Goal: Task Accomplishment & Management: Manage account settings

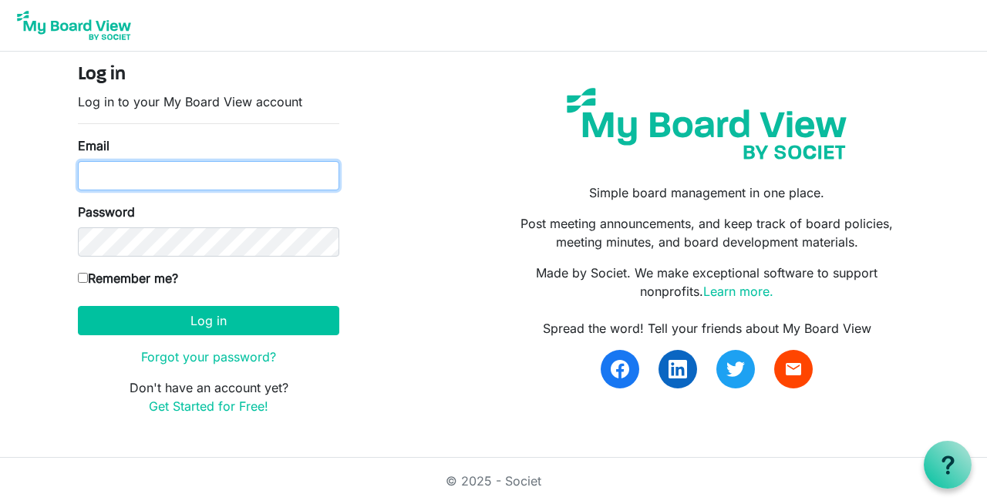
type input "[EMAIL_ADDRESS][DOMAIN_NAME]"
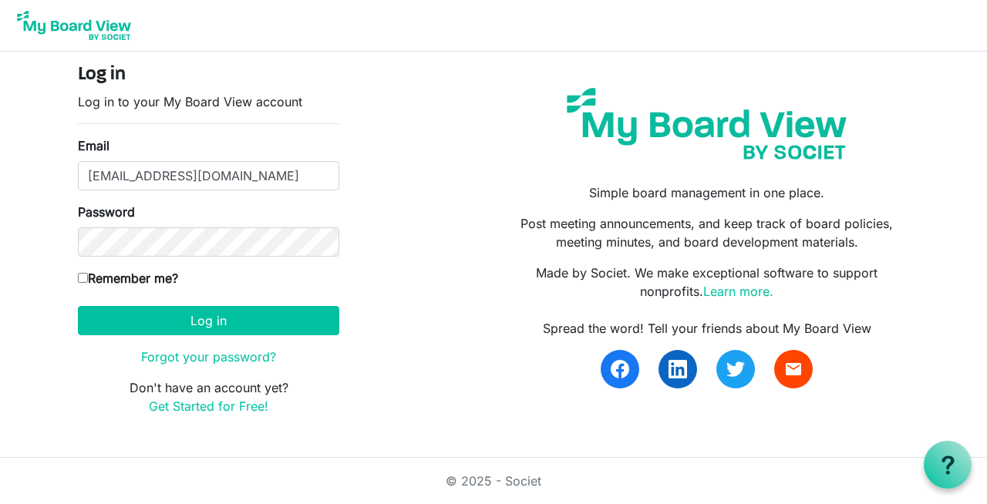
click at [80, 277] on input "Remember me?" at bounding box center [83, 278] width 10 height 10
checkbox input "true"
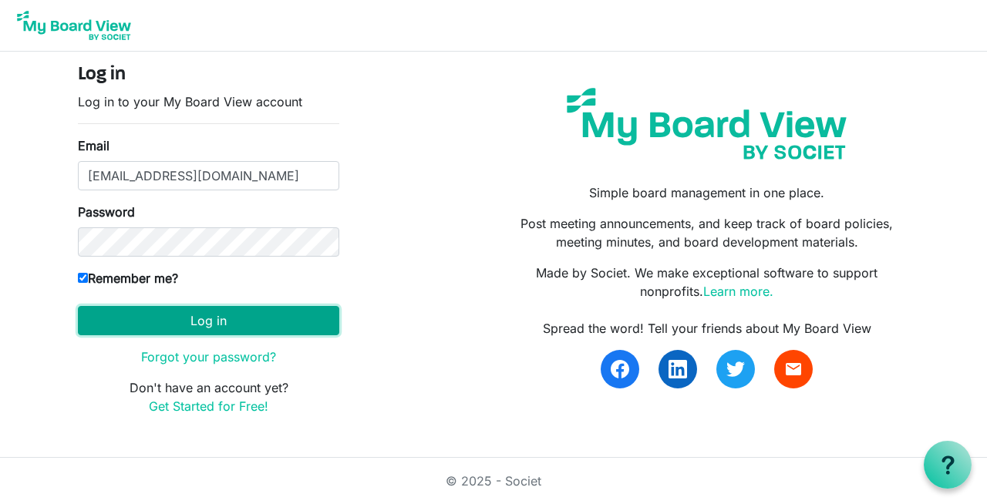
click at [208, 322] on button "Log in" at bounding box center [208, 320] width 261 height 29
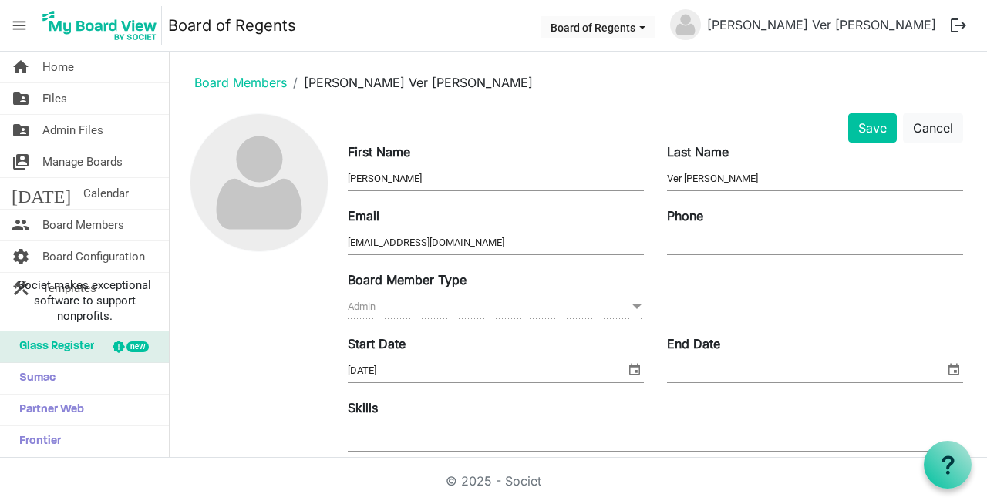
click at [696, 239] on input "Phone" at bounding box center [815, 242] width 296 height 23
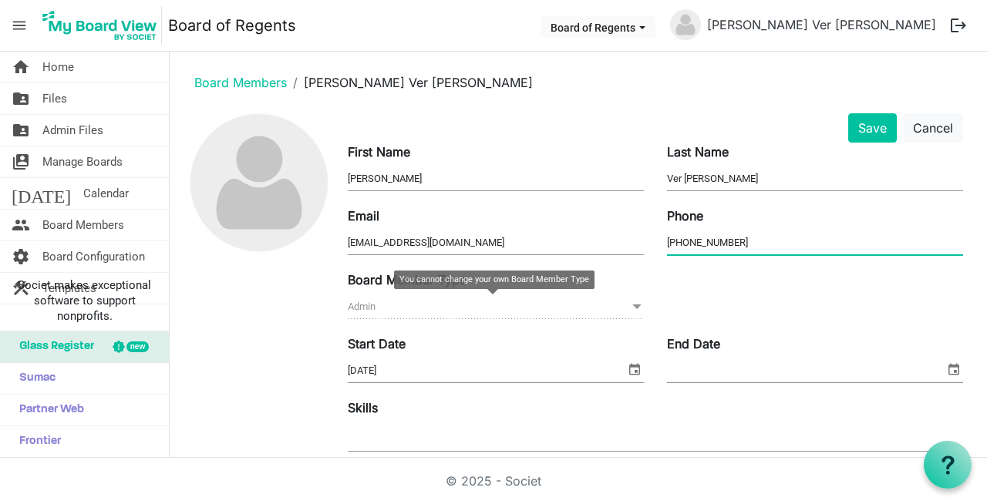
type input "323-819-0992"
click at [373, 307] on span "Admin Admin" at bounding box center [496, 307] width 296 height 24
click at [630, 305] on span at bounding box center [637, 306] width 14 height 17
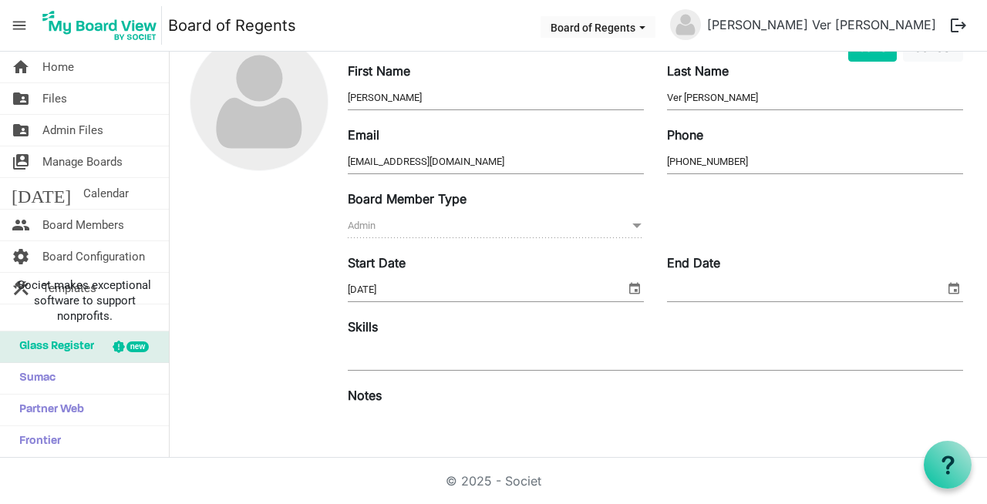
scroll to position [25, 0]
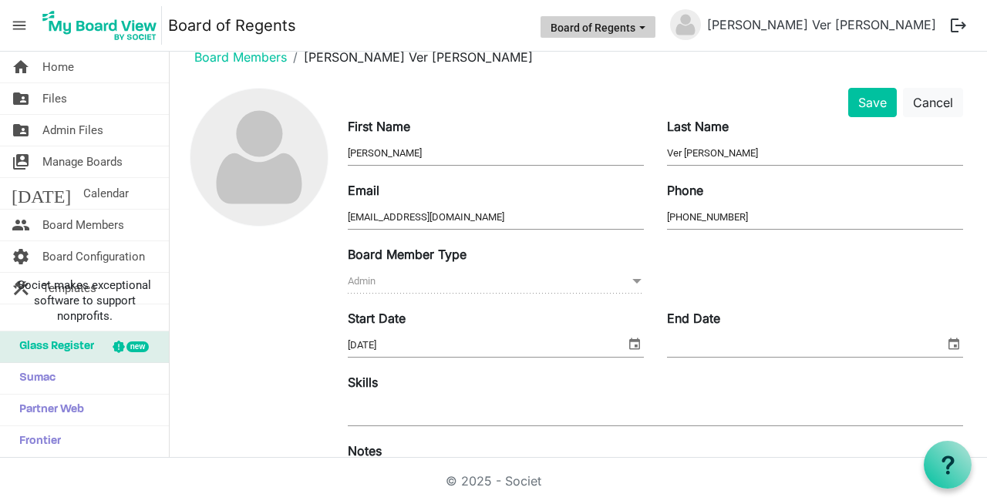
click at [649, 26] on span "Board of Regents dropdownbutton" at bounding box center [642, 28] width 14 height 6
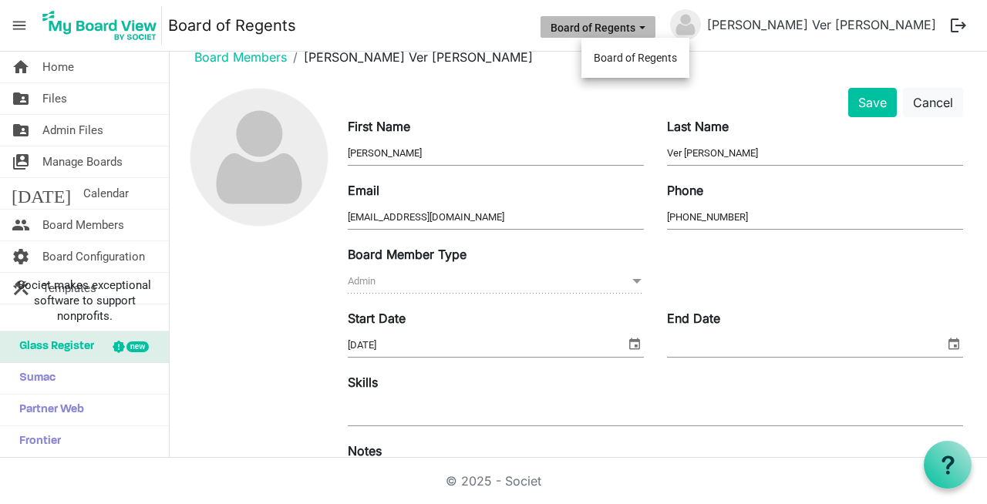
click at [649, 26] on span "Board of Regents dropdownbutton" at bounding box center [642, 28] width 14 height 6
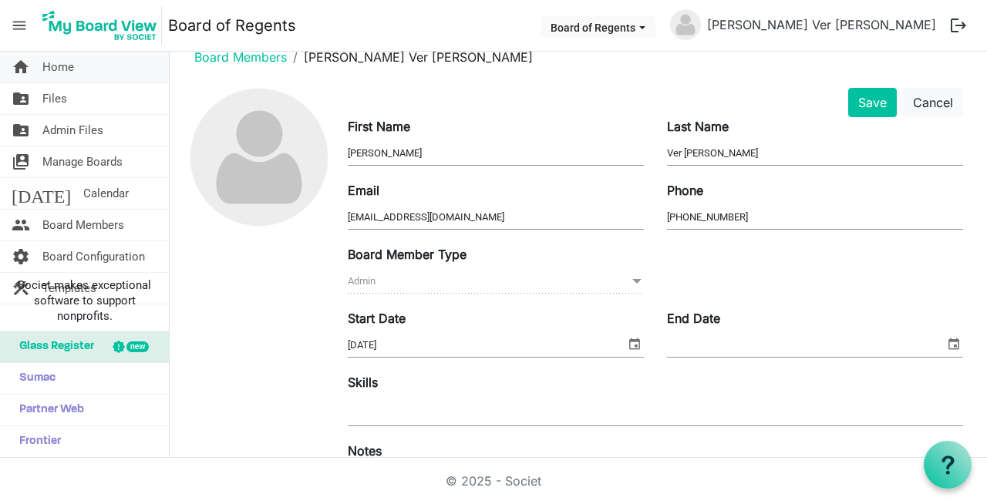
click at [66, 66] on span "Home" at bounding box center [58, 67] width 32 height 31
click at [49, 69] on span "Home" at bounding box center [58, 67] width 32 height 31
click at [53, 96] on span "Files" at bounding box center [54, 98] width 25 height 31
click at [959, 21] on button "logout" at bounding box center [958, 25] width 32 height 32
click at [86, 126] on span "Admin Files" at bounding box center [72, 130] width 61 height 31
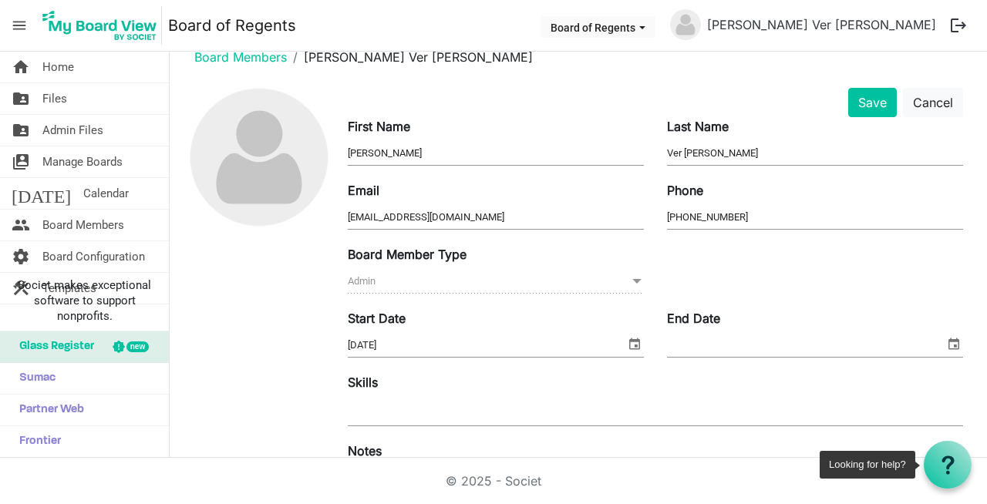
click at [952, 468] on icon at bounding box center [947, 465] width 19 height 19
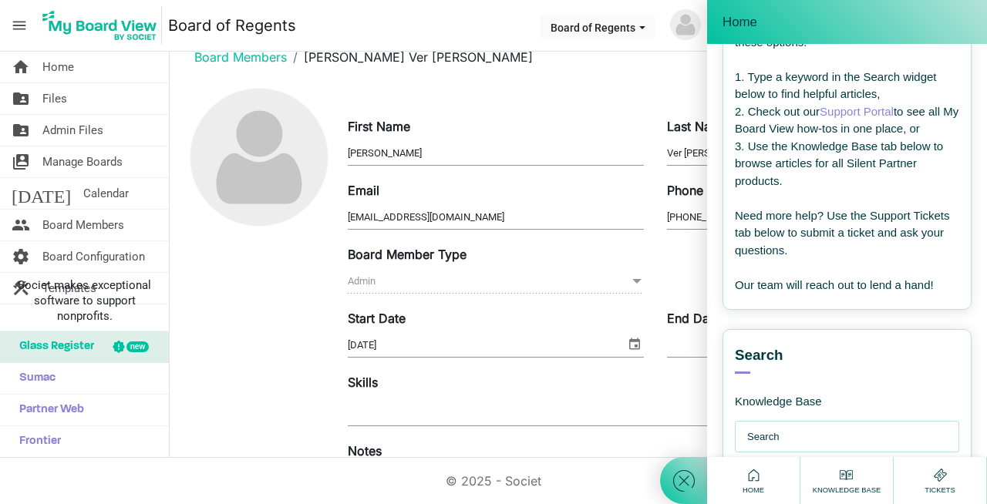
scroll to position [0, 0]
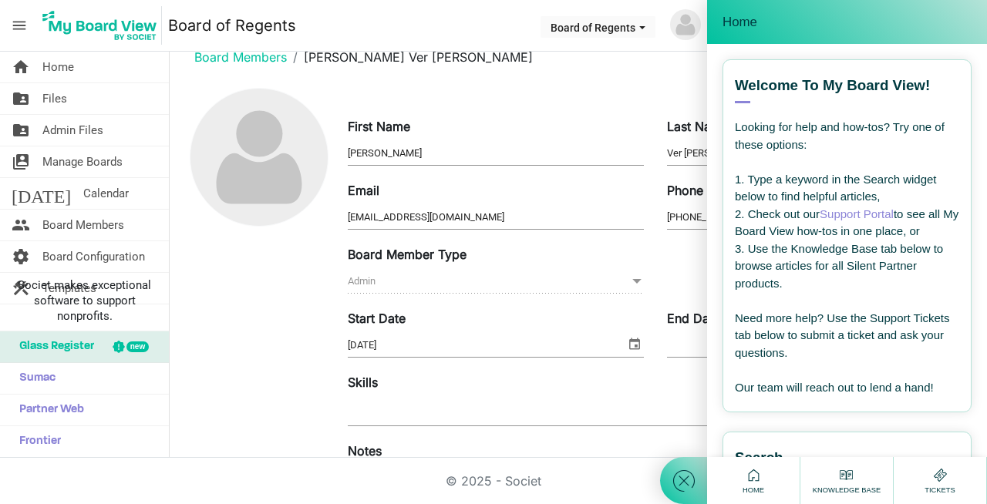
click at [735, 29] on span "Home" at bounding box center [740, 22] width 35 height 15
click at [571, 20] on nav "menu Board of Regents Board of Regents Rebecca Ver Straten-McSparran logout" at bounding box center [493, 26] width 987 height 52
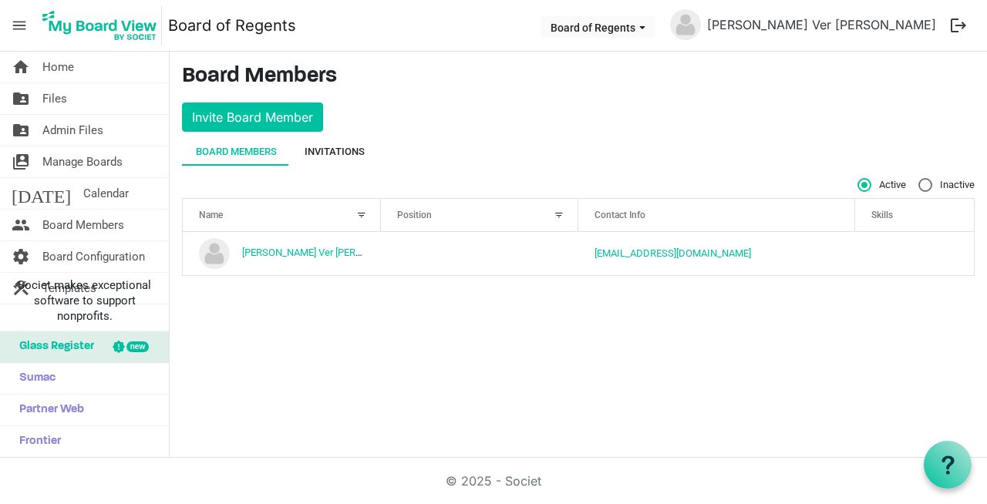
click at [325, 153] on div "Invitations" at bounding box center [335, 151] width 60 height 15
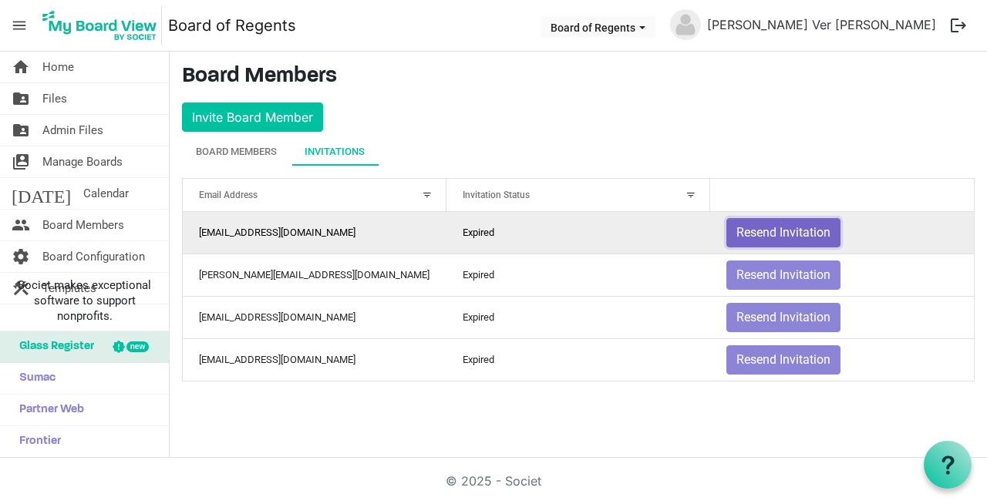
click at [796, 231] on button "Resend Invitation" at bounding box center [783, 232] width 114 height 29
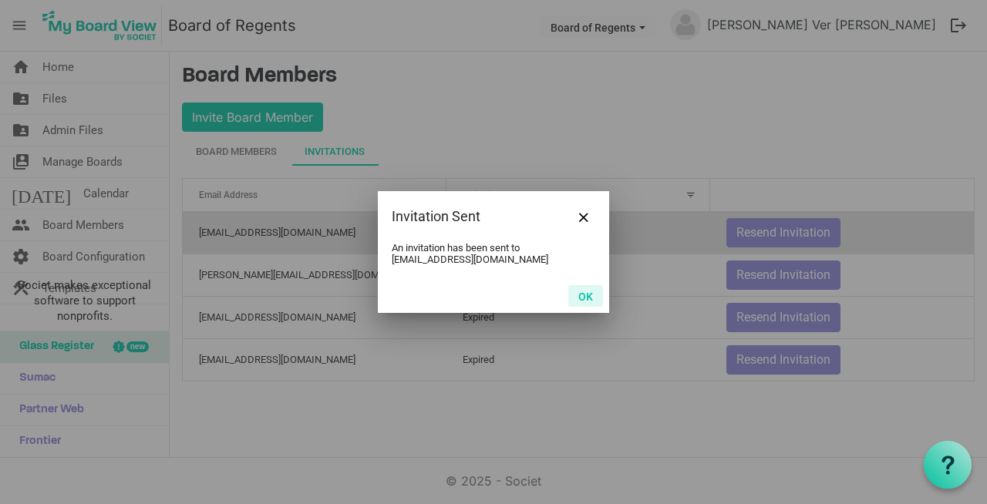
click at [581, 299] on button "OK" at bounding box center [585, 296] width 35 height 22
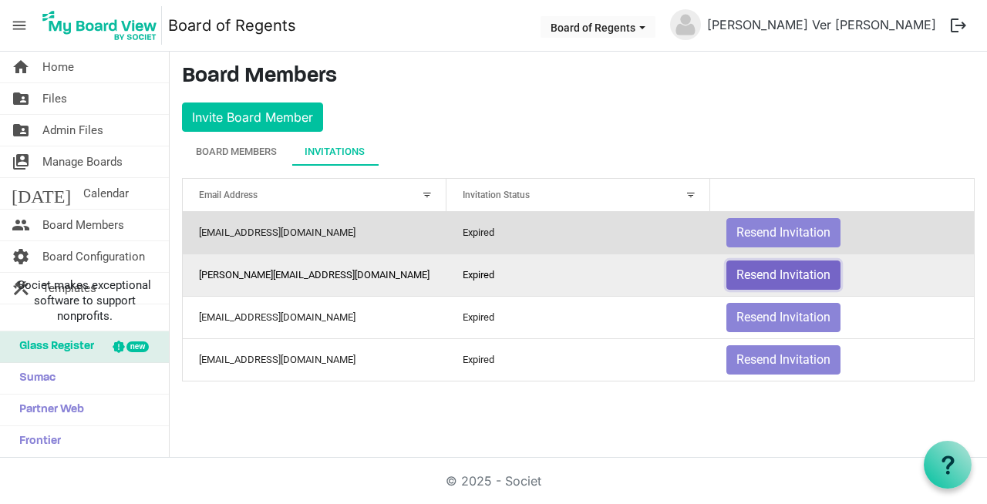
click at [773, 271] on button "Resend Invitation" at bounding box center [783, 275] width 114 height 29
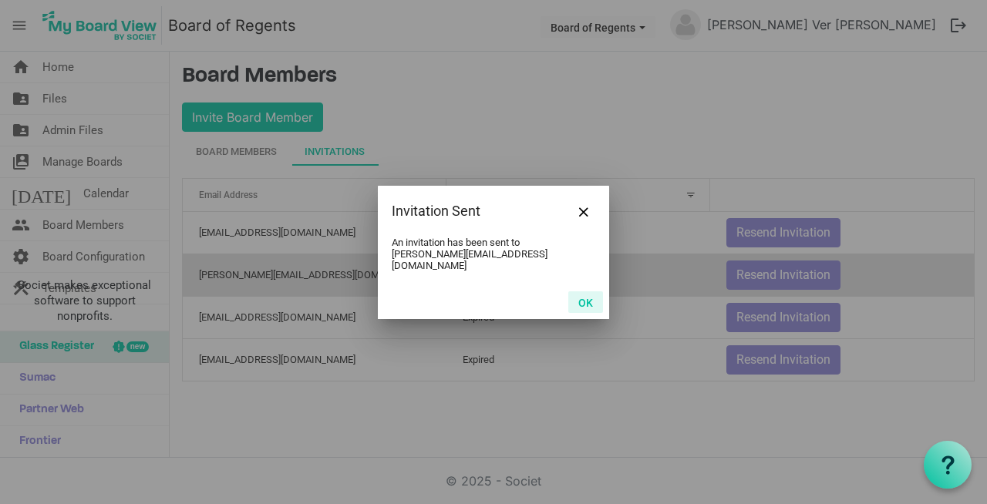
click at [587, 298] on button "OK" at bounding box center [585, 302] width 35 height 22
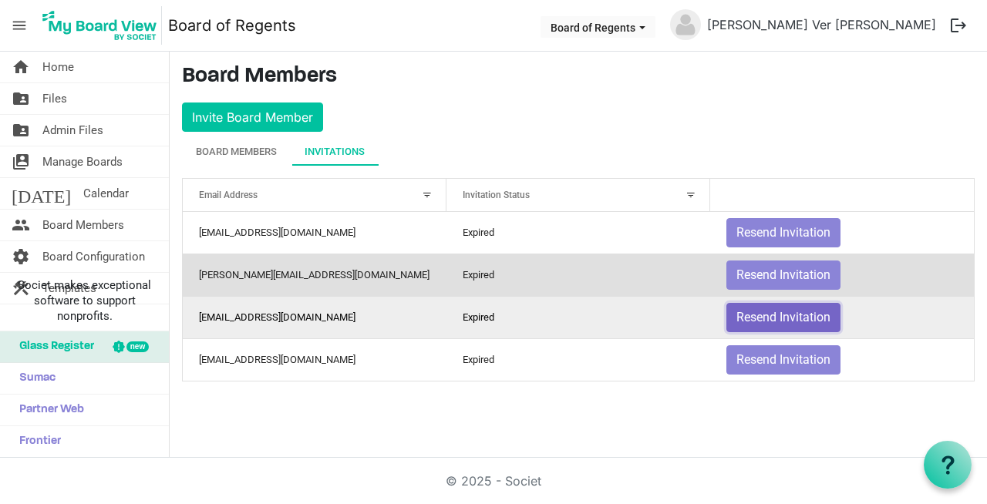
click at [767, 315] on button "Resend Invitation" at bounding box center [783, 317] width 114 height 29
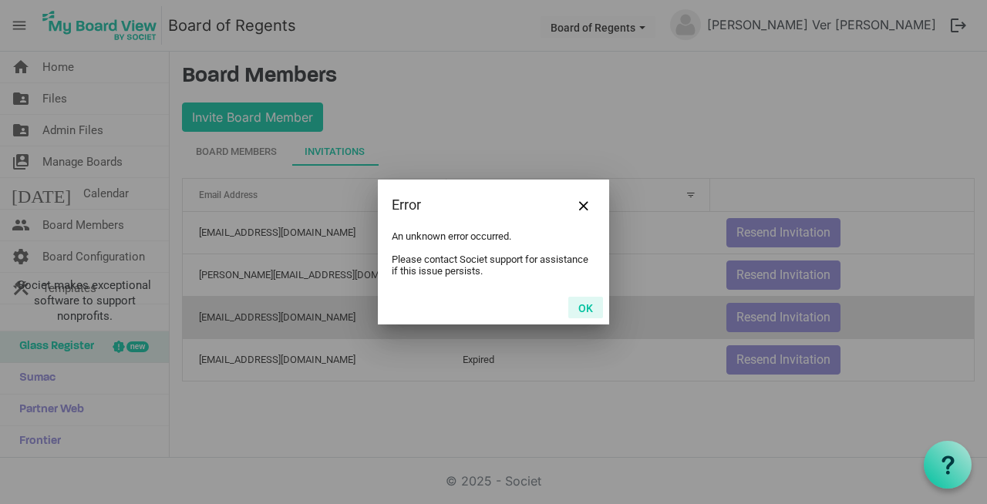
click at [581, 309] on button "OK" at bounding box center [585, 308] width 35 height 22
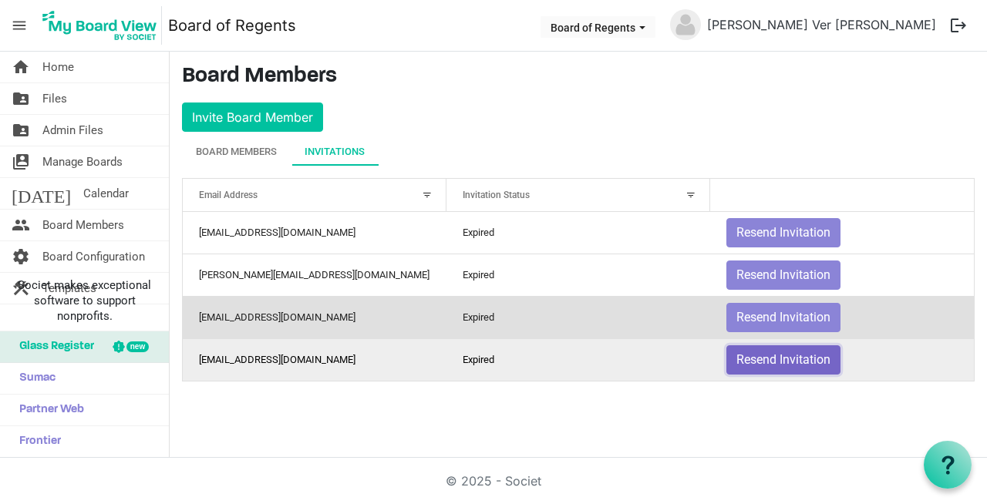
click at [771, 359] on button "Resend Invitation" at bounding box center [783, 359] width 114 height 29
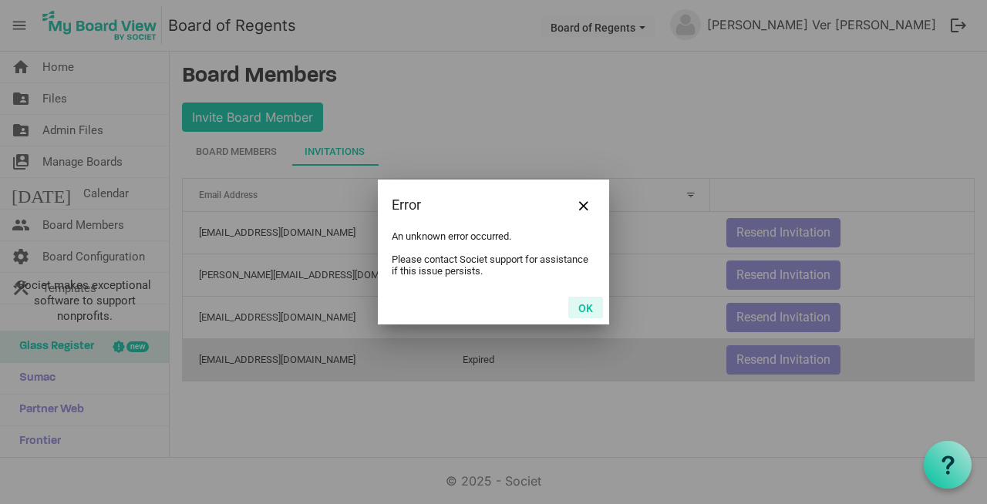
click at [583, 308] on button "OK" at bounding box center [585, 308] width 35 height 22
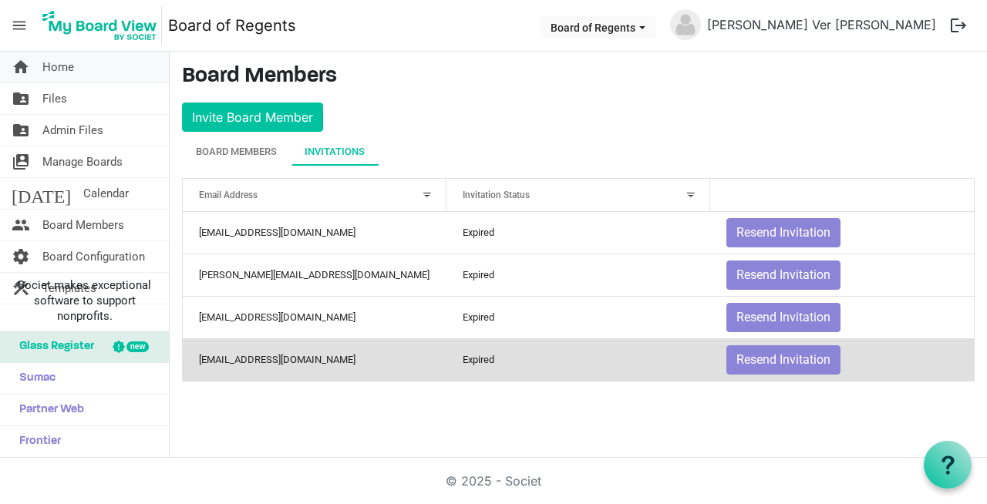
click at [58, 62] on span "Home" at bounding box center [58, 67] width 32 height 31
click at [62, 67] on span "Home" at bounding box center [58, 67] width 32 height 31
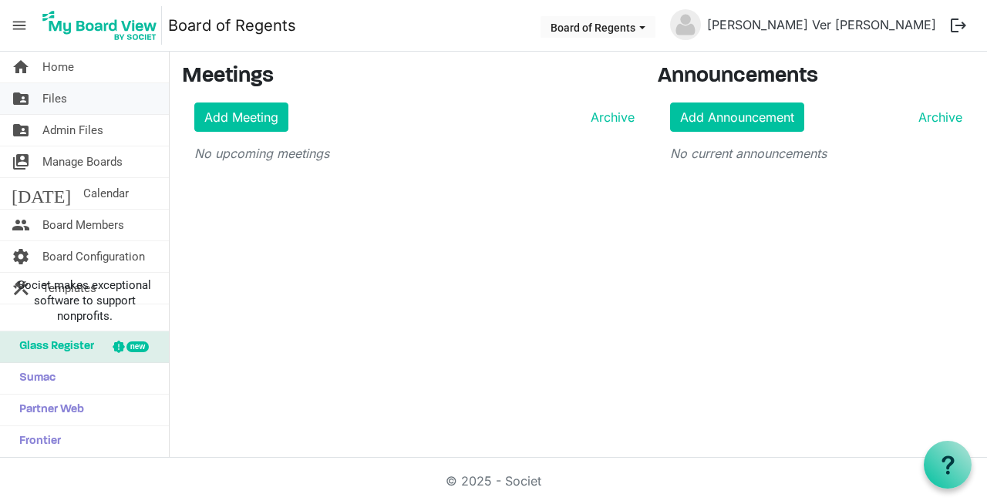
click at [58, 103] on span "Files" at bounding box center [54, 98] width 25 height 31
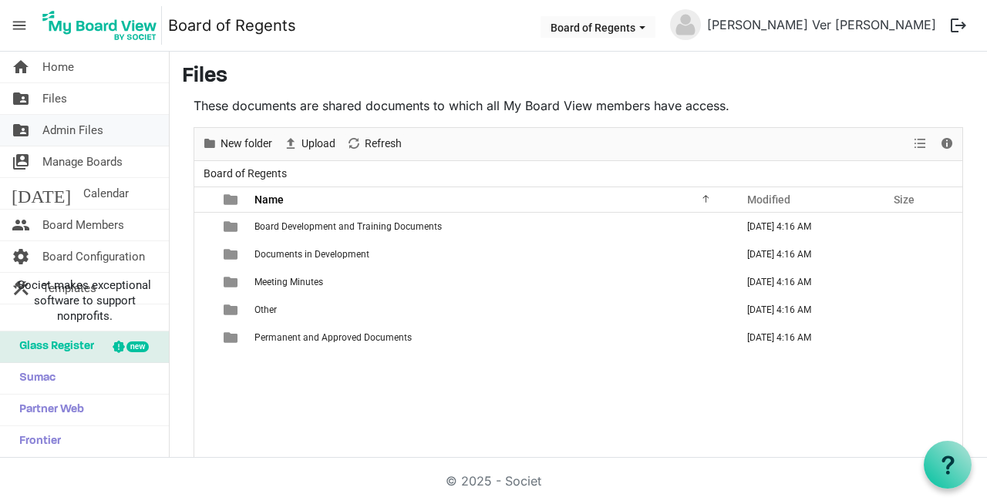
click at [62, 126] on span "Admin Files" at bounding box center [72, 130] width 61 height 31
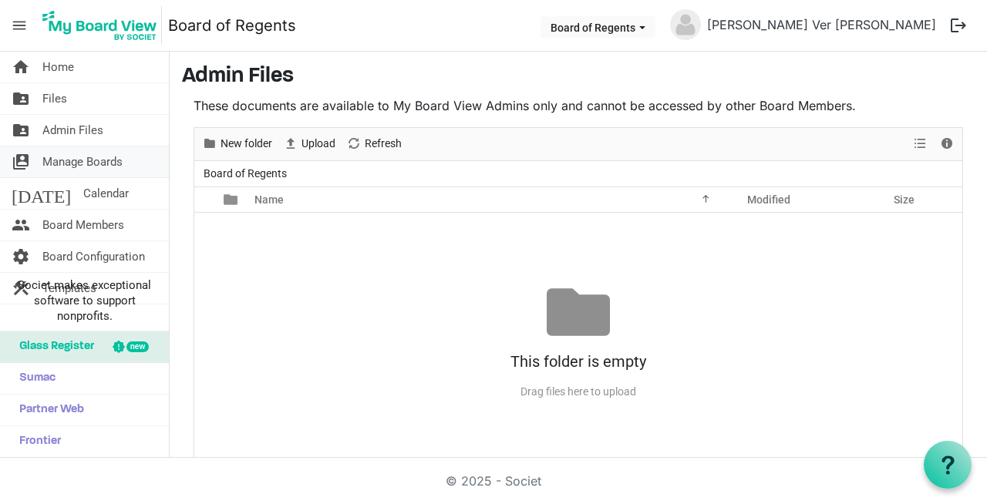
click at [66, 163] on span "Manage Boards" at bounding box center [82, 162] width 80 height 31
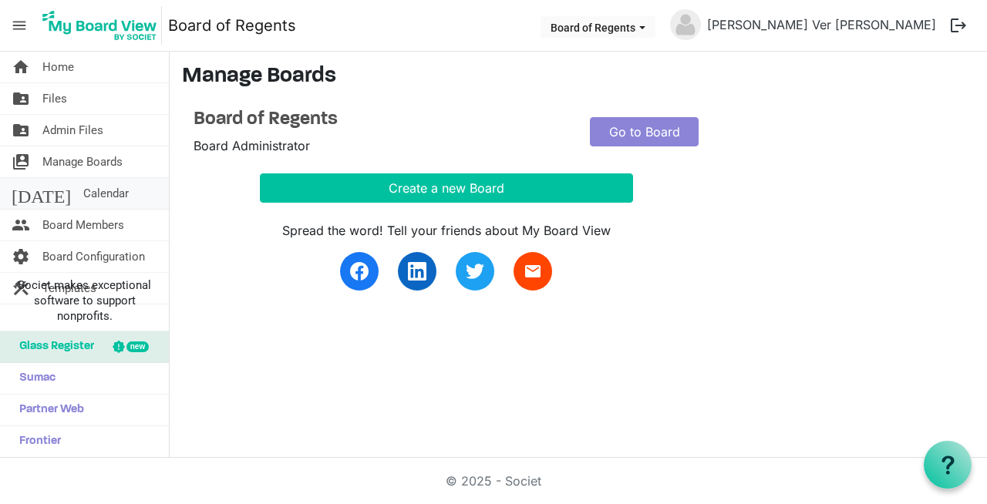
click at [83, 193] on span "Calendar" at bounding box center [105, 193] width 45 height 31
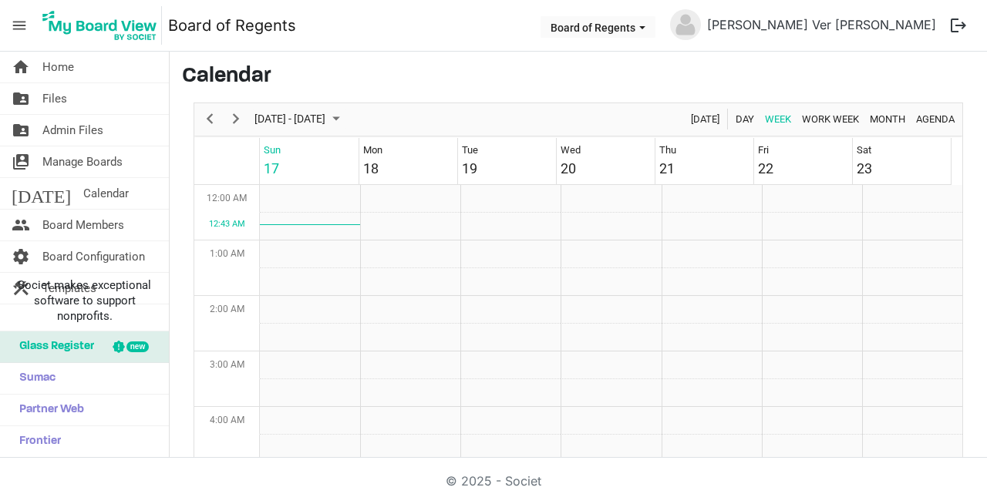
scroll to position [500, 0]
click at [60, 224] on span "Board Members" at bounding box center [83, 225] width 82 height 31
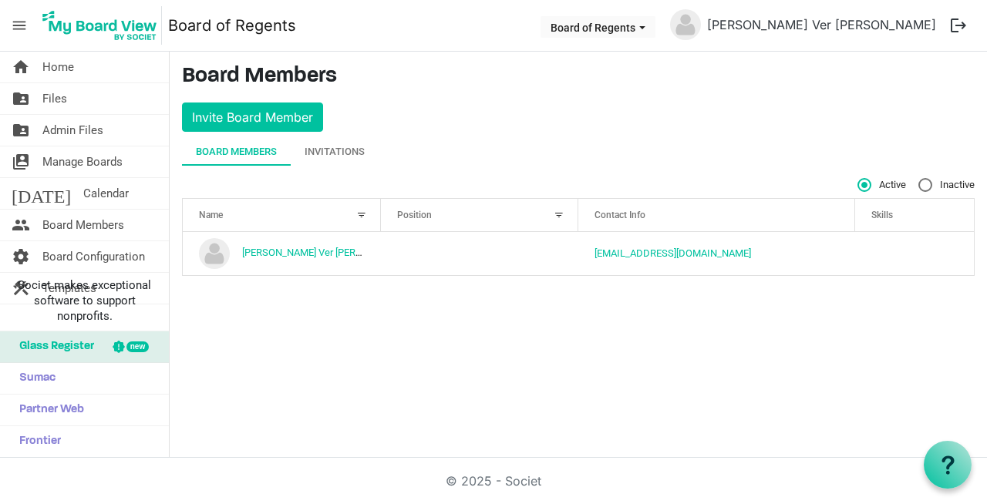
click at [560, 219] on div at bounding box center [559, 215] width 17 height 17
click at [521, 216] on div "Position" at bounding box center [472, 215] width 160 height 22
click at [558, 214] on div at bounding box center [559, 215] width 17 height 17
click at [417, 214] on span "Position" at bounding box center [414, 215] width 35 height 11
click at [881, 214] on span "Skills" at bounding box center [882, 215] width 22 height 11
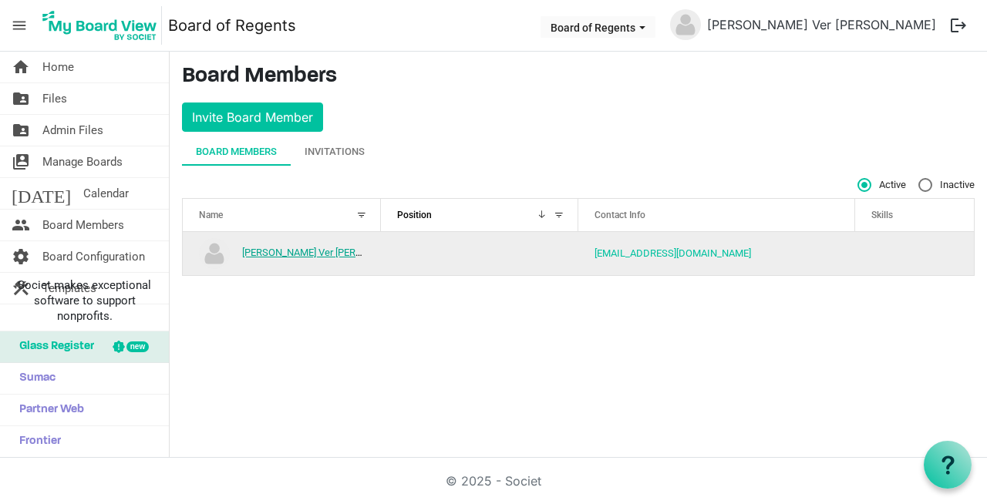
click at [318, 256] on link "[PERSON_NAME] Ver [PERSON_NAME]" at bounding box center [325, 253] width 167 height 12
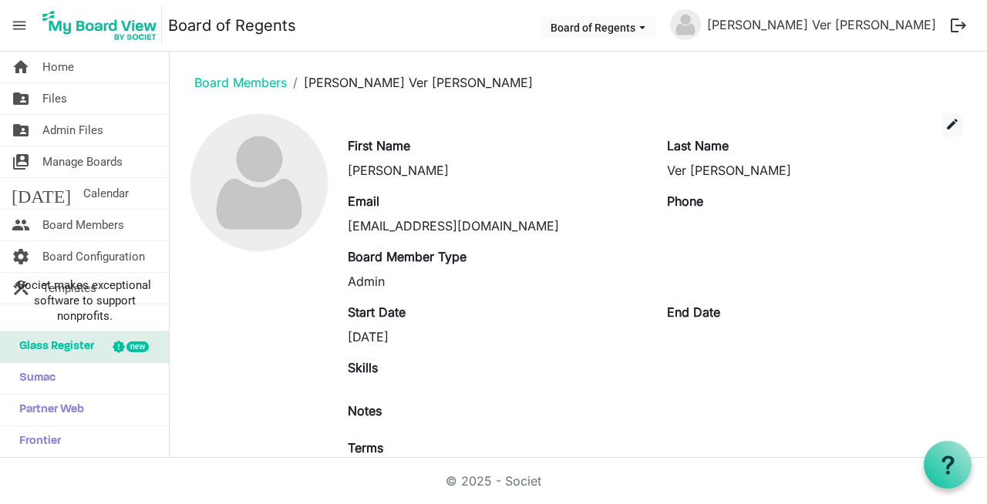
scroll to position [100, 0]
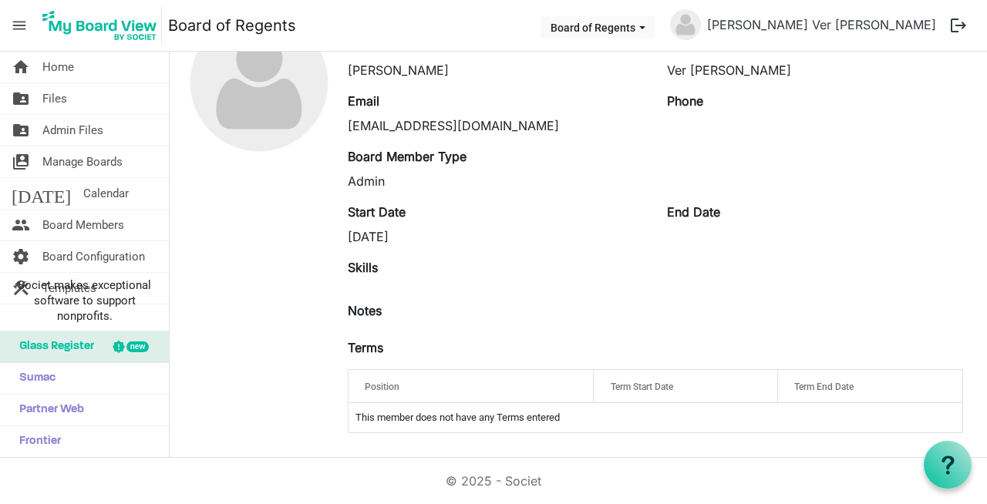
click at [448, 166] on div "Board Member Type Admin" at bounding box center [495, 168] width 319 height 43
click at [425, 215] on div "Start Date [DATE]" at bounding box center [495, 224] width 319 height 43
click at [409, 248] on div "Start Date [DATE] End Date" at bounding box center [655, 231] width 639 height 56
click at [363, 271] on label "Skills" at bounding box center [363, 267] width 30 height 19
